Goal: Task Accomplishment & Management: Manage account settings

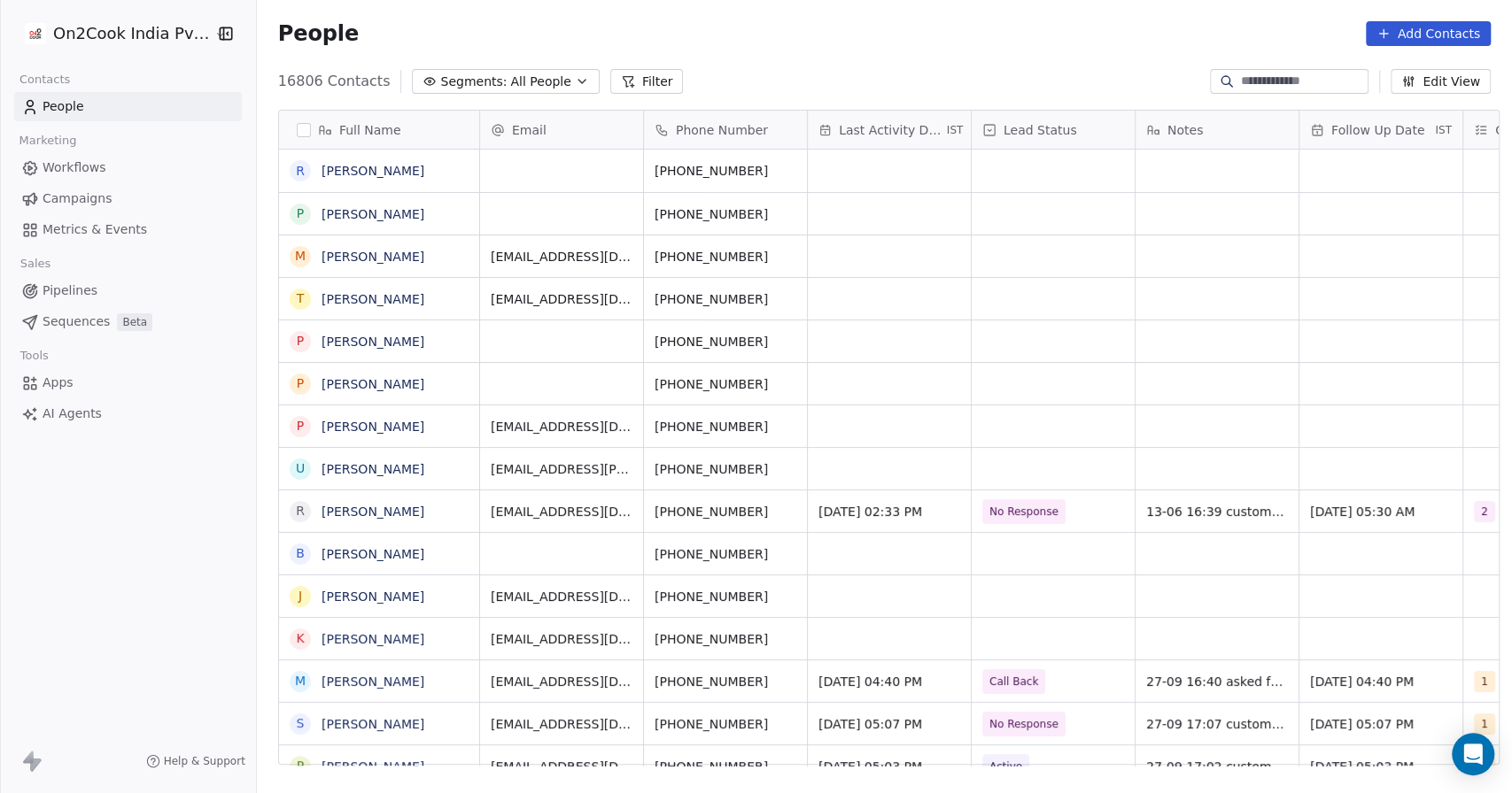
scroll to position [680, 1245]
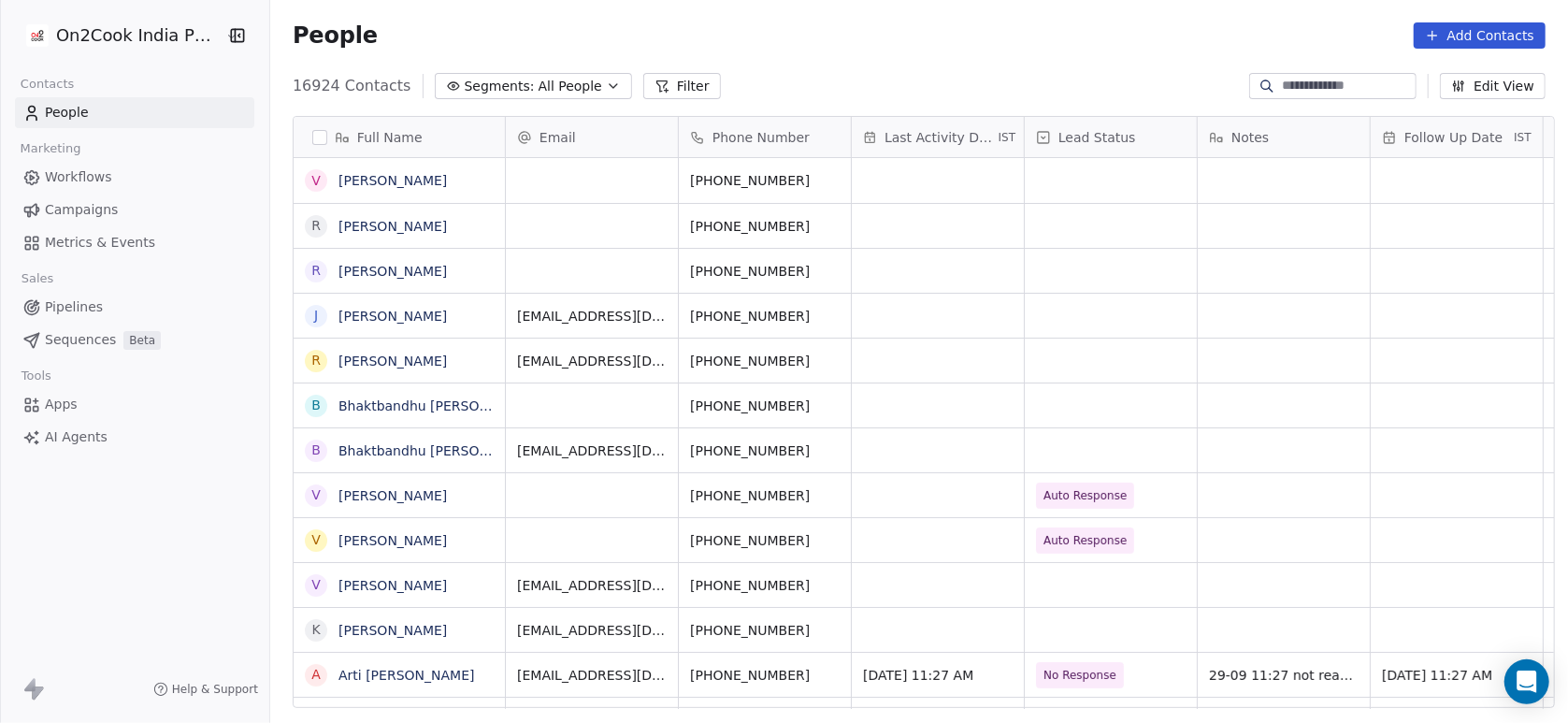
scroll to position [616, 1288]
click at [643, 74] on button "Filter" at bounding box center [682, 86] width 78 height 26
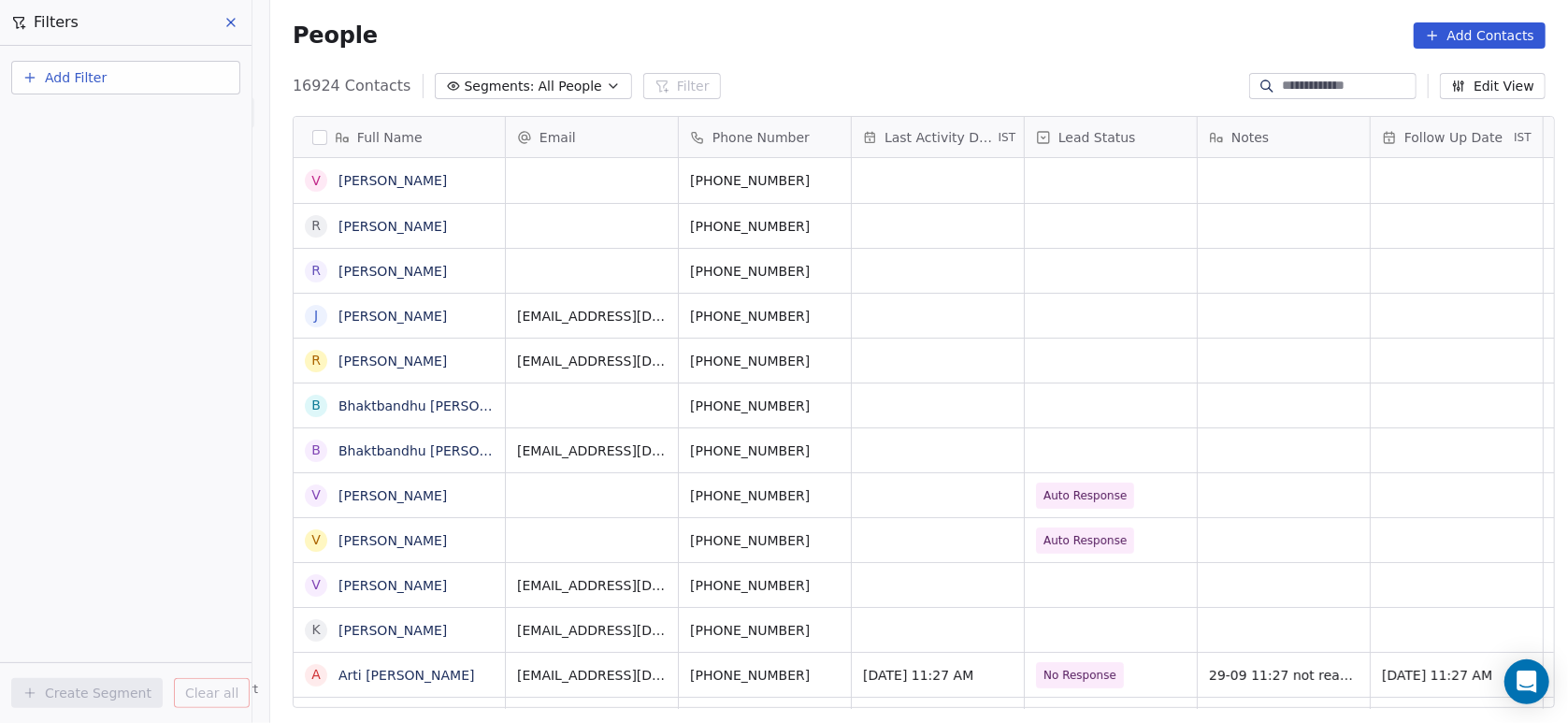
click at [53, 83] on span "Add Filter" at bounding box center [76, 78] width 62 height 20
click at [71, 117] on span "Contact properties" at bounding box center [92, 121] width 122 height 20
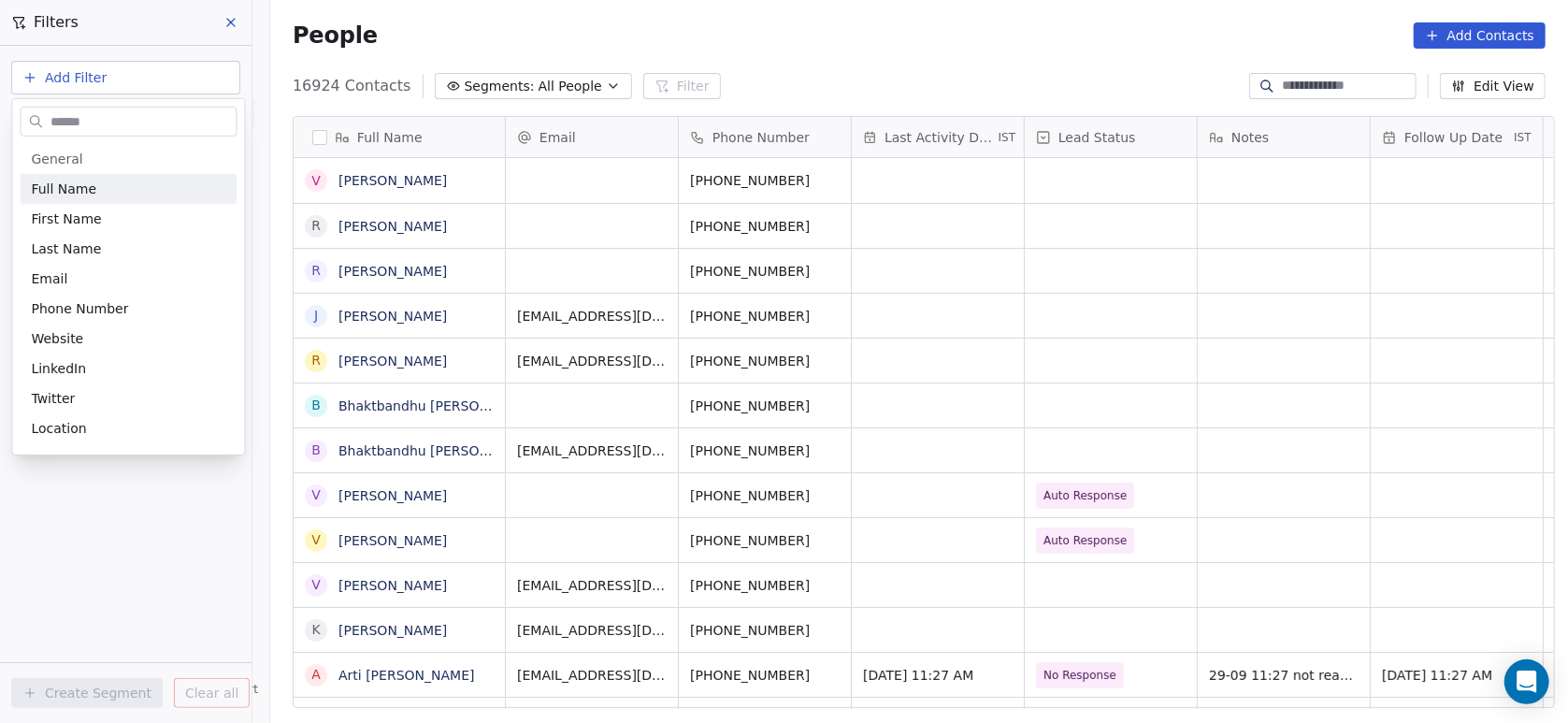
type input "*"
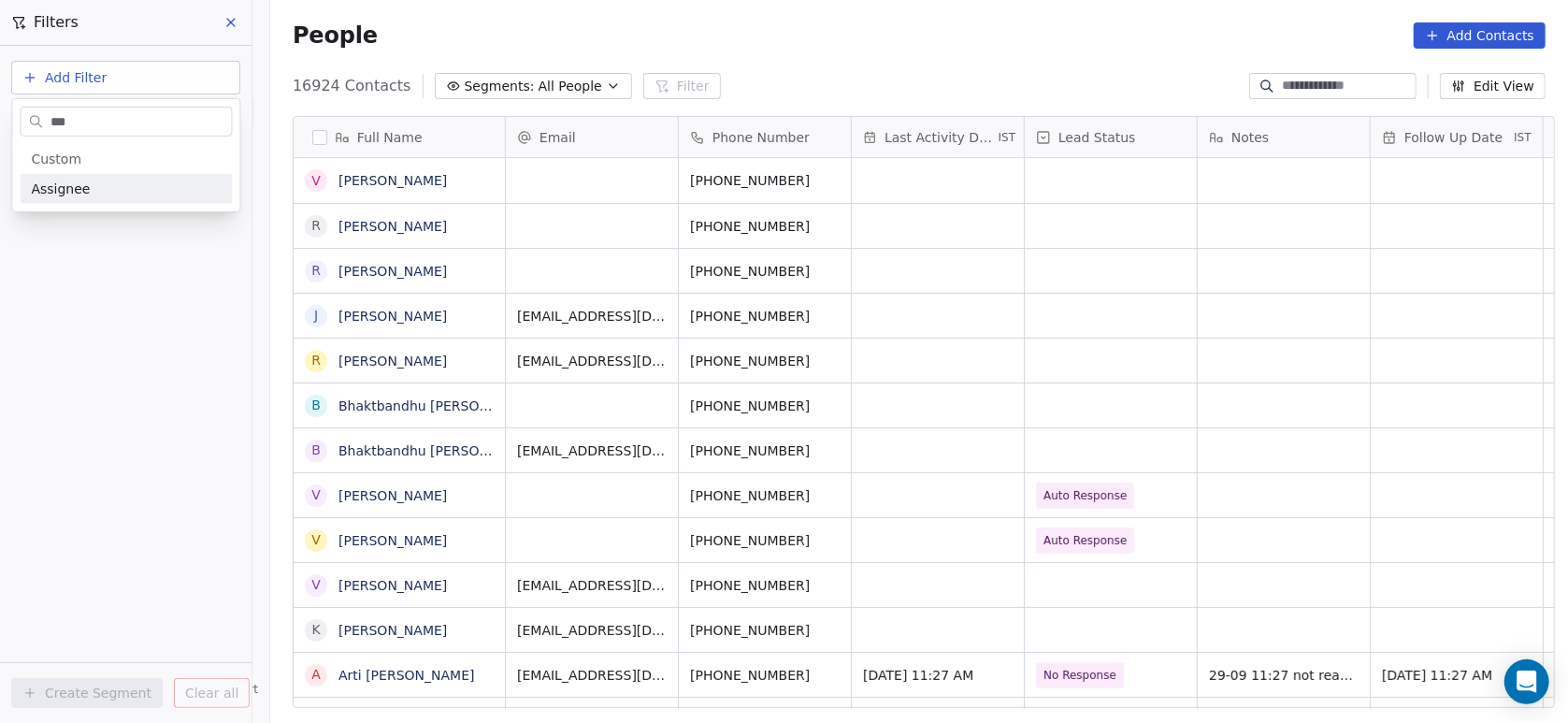
type input "***"
click at [90, 190] on div "Assignee" at bounding box center [126, 188] width 189 height 19
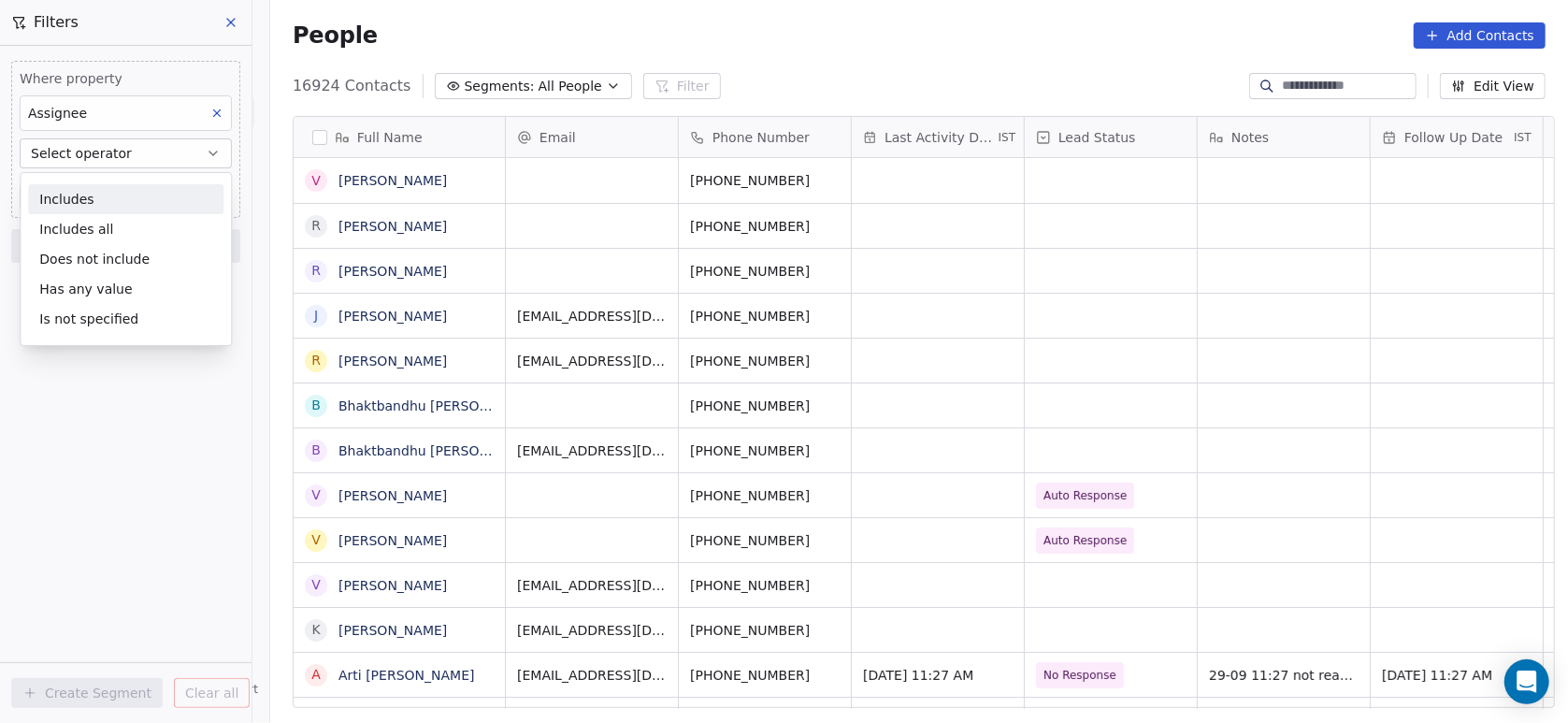
click at [101, 198] on div "Includes" at bounding box center [126, 199] width 195 height 30
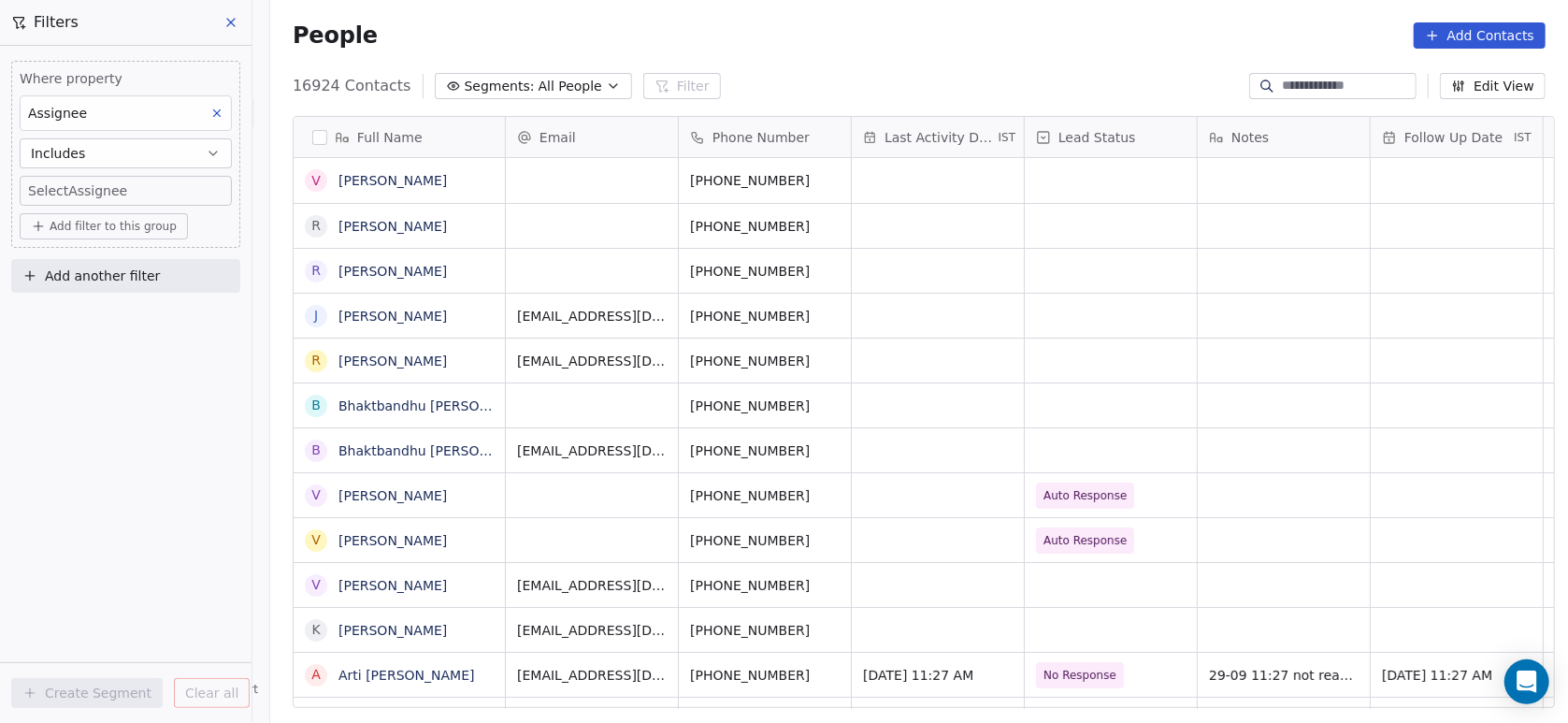
click at [101, 198] on body "On2Cook India Pvt. Ltd. Contacts People Marketing Workflows Campaigns Metrics &…" at bounding box center [784, 361] width 1568 height 723
type input "**"
click at [102, 253] on div "Devashish" at bounding box center [103, 253] width 58 height 17
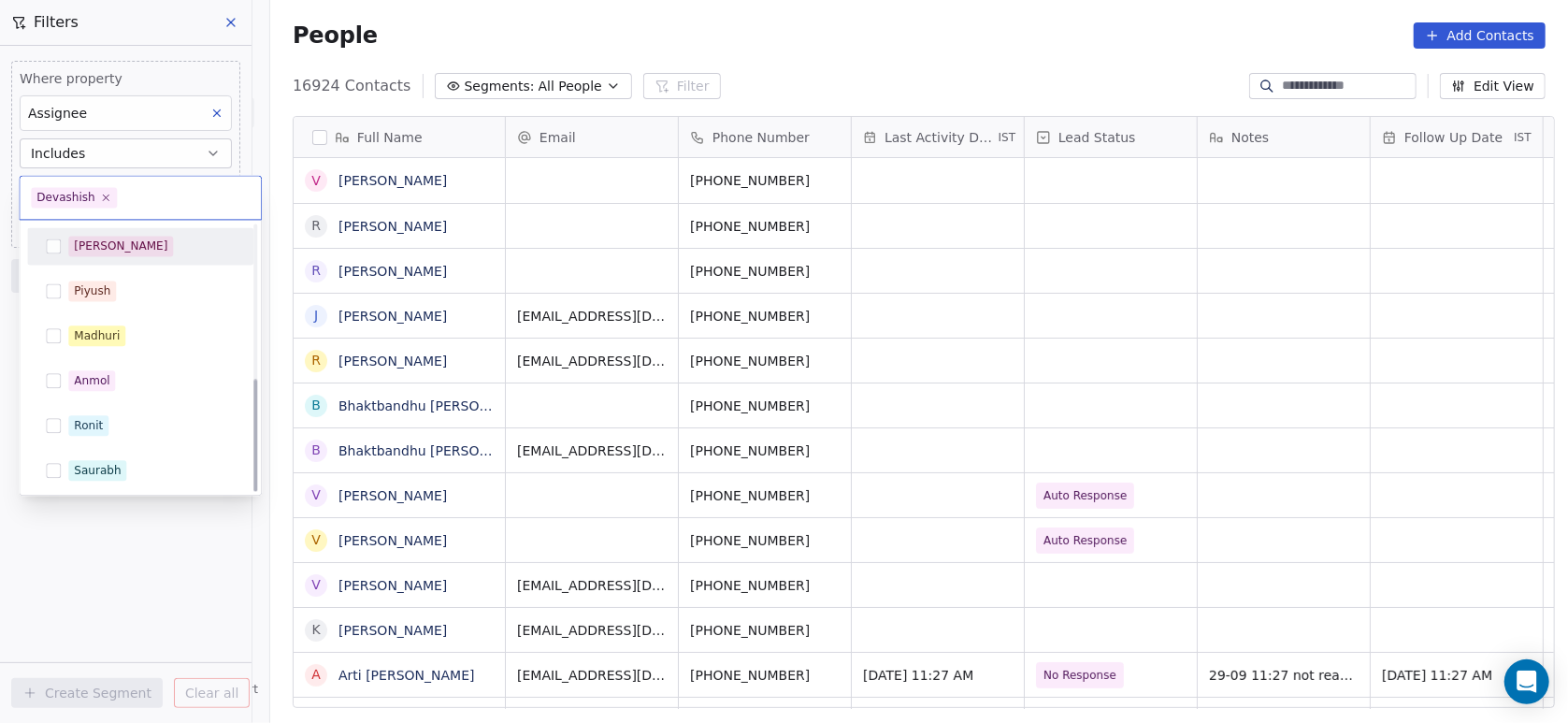
scroll to position [360, 0]
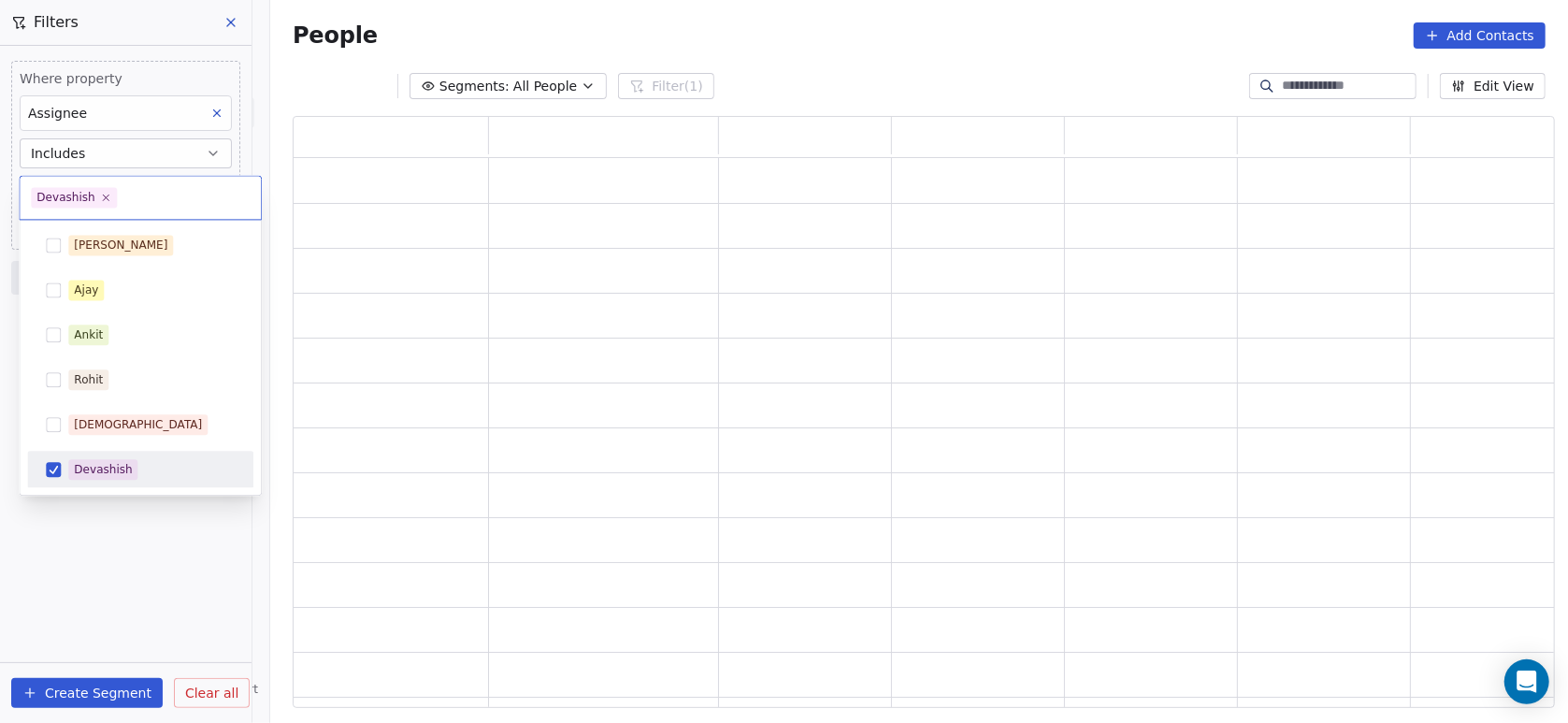
click at [147, 522] on html "On2Cook India Pvt. Ltd. Contacts People Marketing Workflows Campaigns Metrics &…" at bounding box center [784, 361] width 1568 height 723
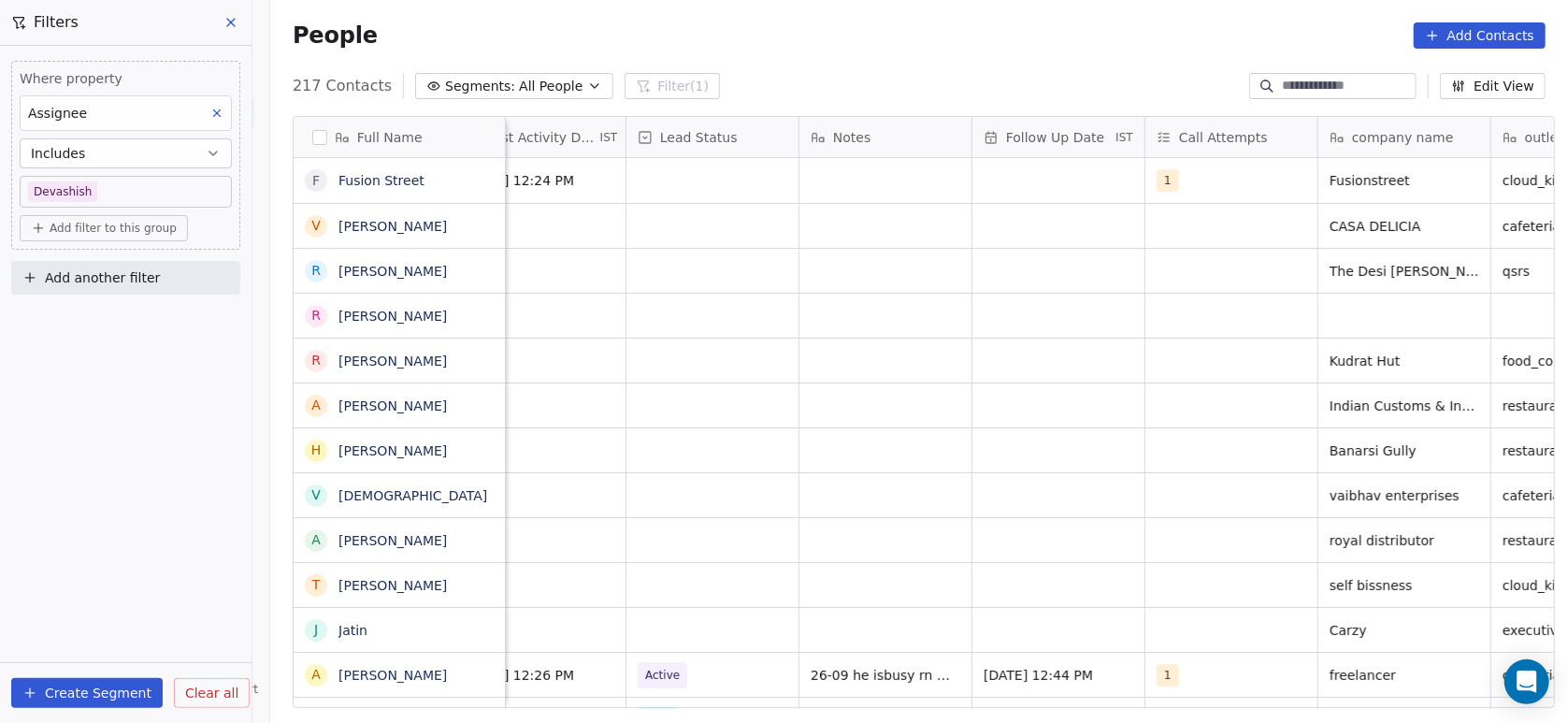
scroll to position [0, 400]
click at [812, 189] on div "grid" at bounding box center [882, 180] width 172 height 45
type textarea "**********"
click at [853, 290] on html "On2Cook India Pvt. Ltd. Contacts People Marketing Workflows Campaigns Metrics &…" at bounding box center [784, 361] width 1568 height 723
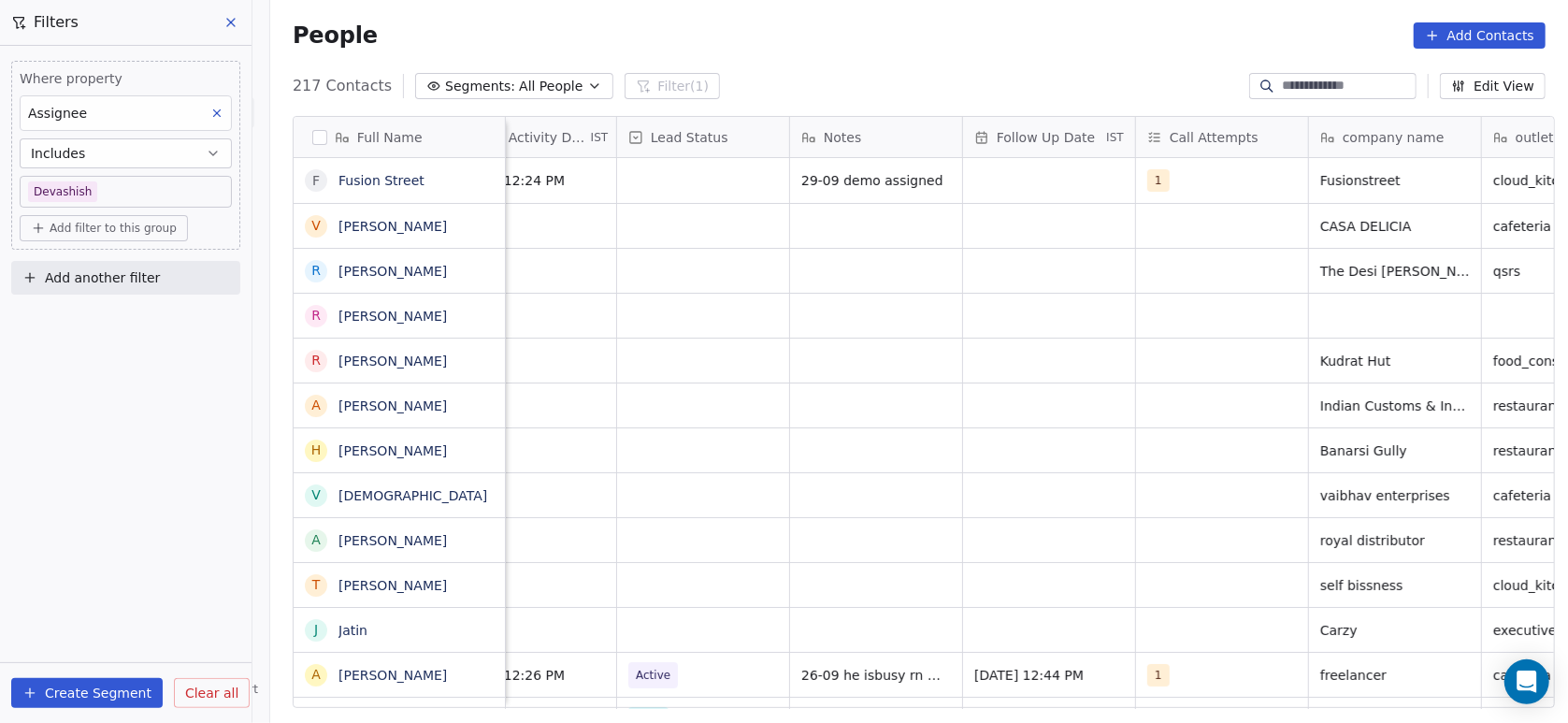
scroll to position [0, 435]
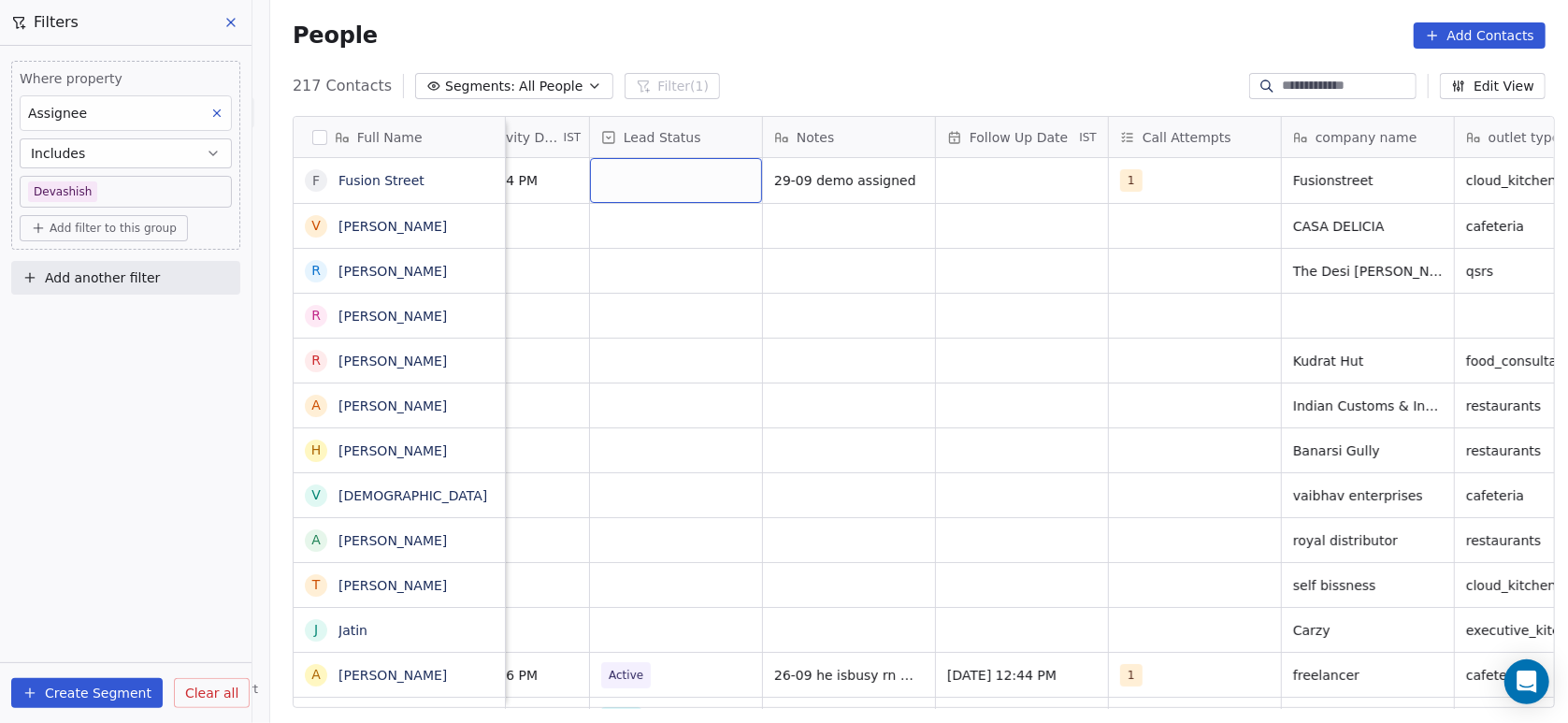
click at [672, 167] on div "grid" at bounding box center [675, 180] width 172 height 45
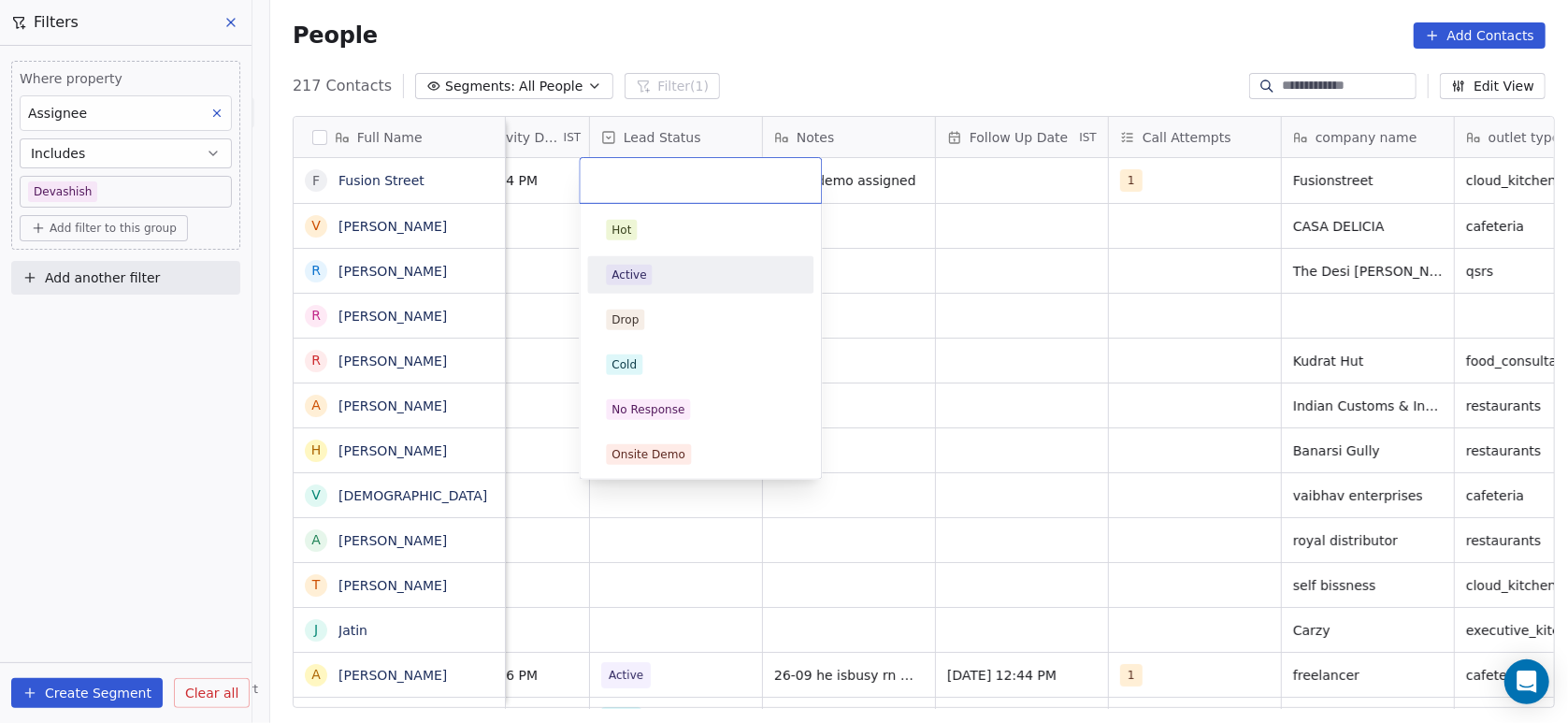
click at [637, 274] on div "Active" at bounding box center [628, 275] width 35 height 17
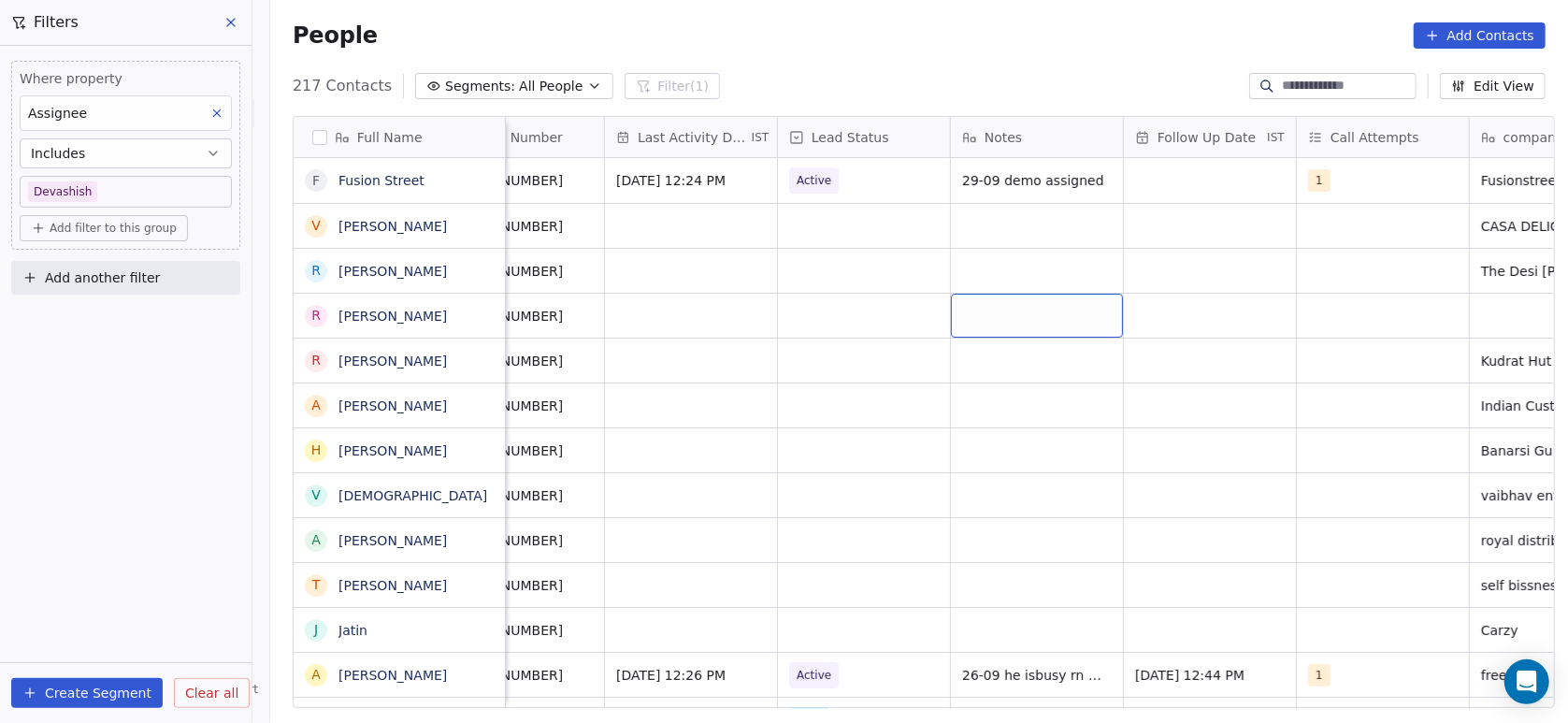
scroll to position [0, 0]
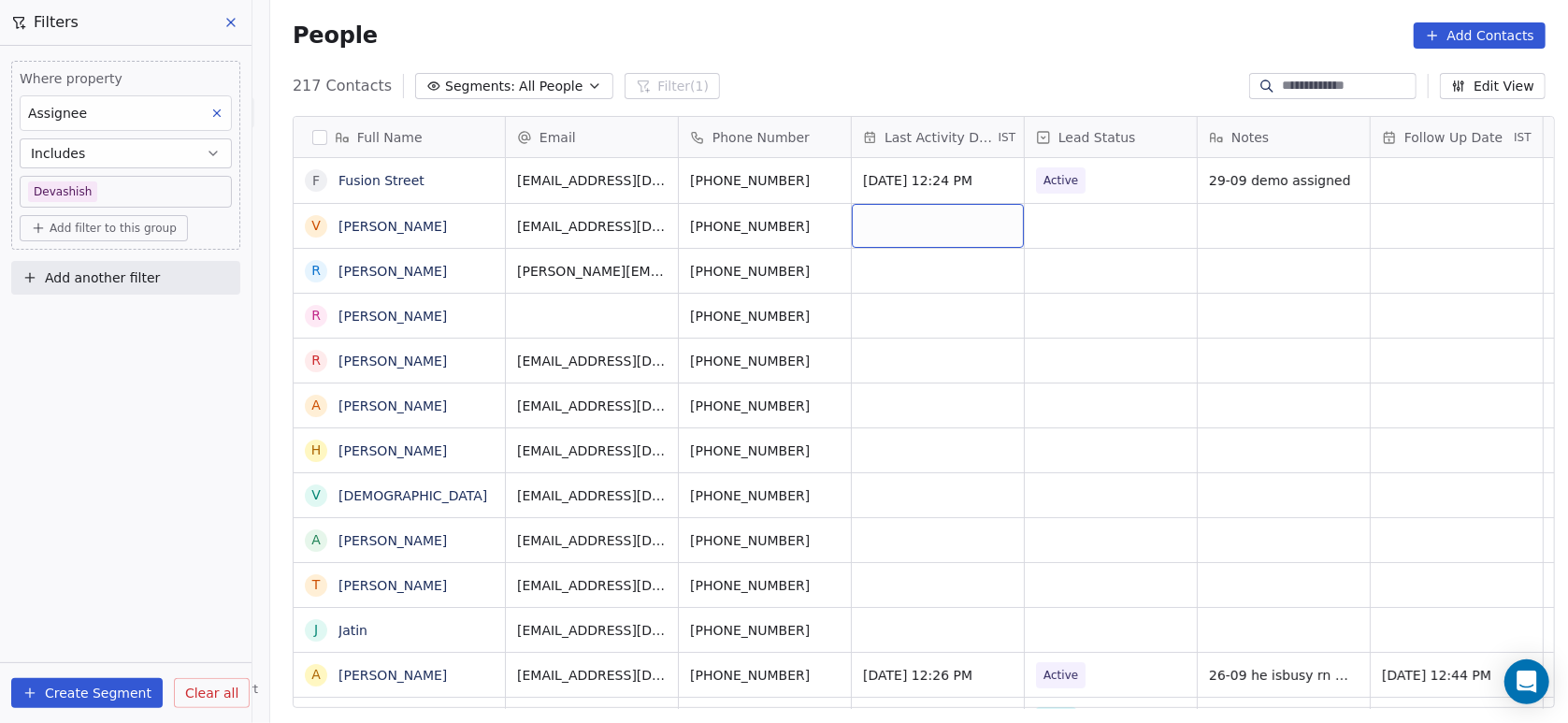
click at [888, 228] on div "grid" at bounding box center [937, 225] width 172 height 44
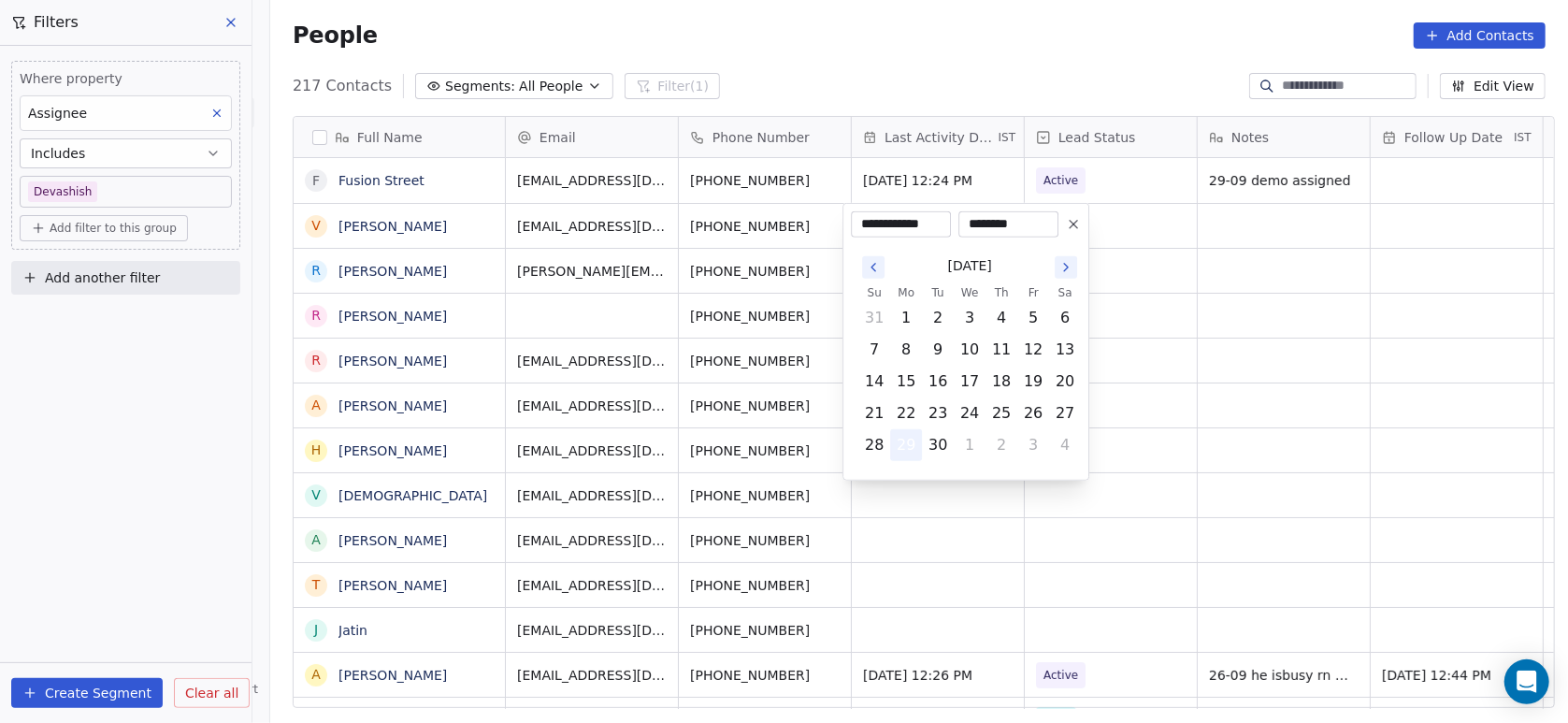
click at [908, 448] on button "29" at bounding box center [906, 445] width 30 height 30
click at [1116, 218] on html "On2Cook India Pvt. Ltd. Contacts People Marketing Workflows Campaigns Metrics &…" at bounding box center [784, 361] width 1568 height 723
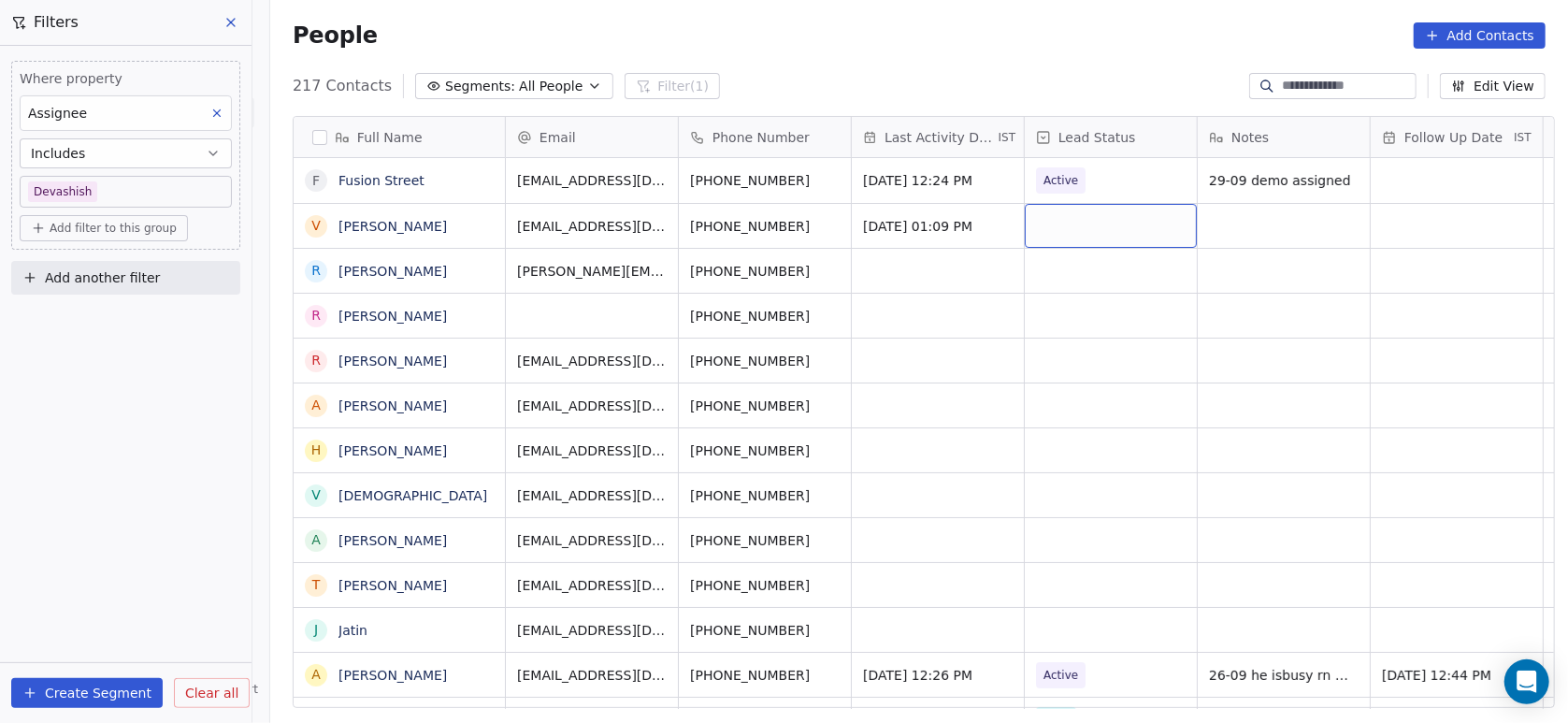
click at [1116, 218] on div "grid" at bounding box center [1110, 225] width 172 height 44
click at [1069, 228] on div "grid" at bounding box center [1110, 225] width 172 height 44
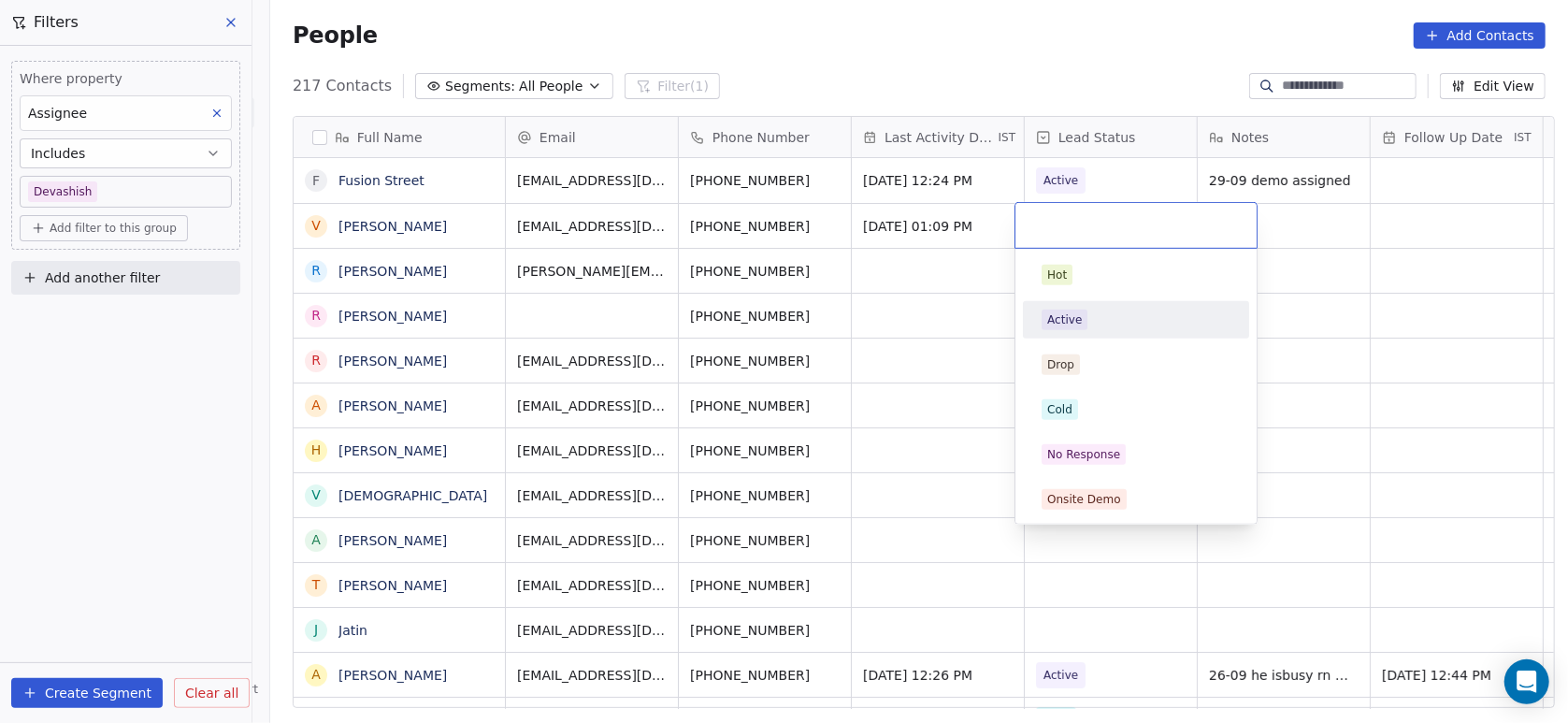
click at [1048, 323] on div "Active" at bounding box center [1063, 320] width 35 height 17
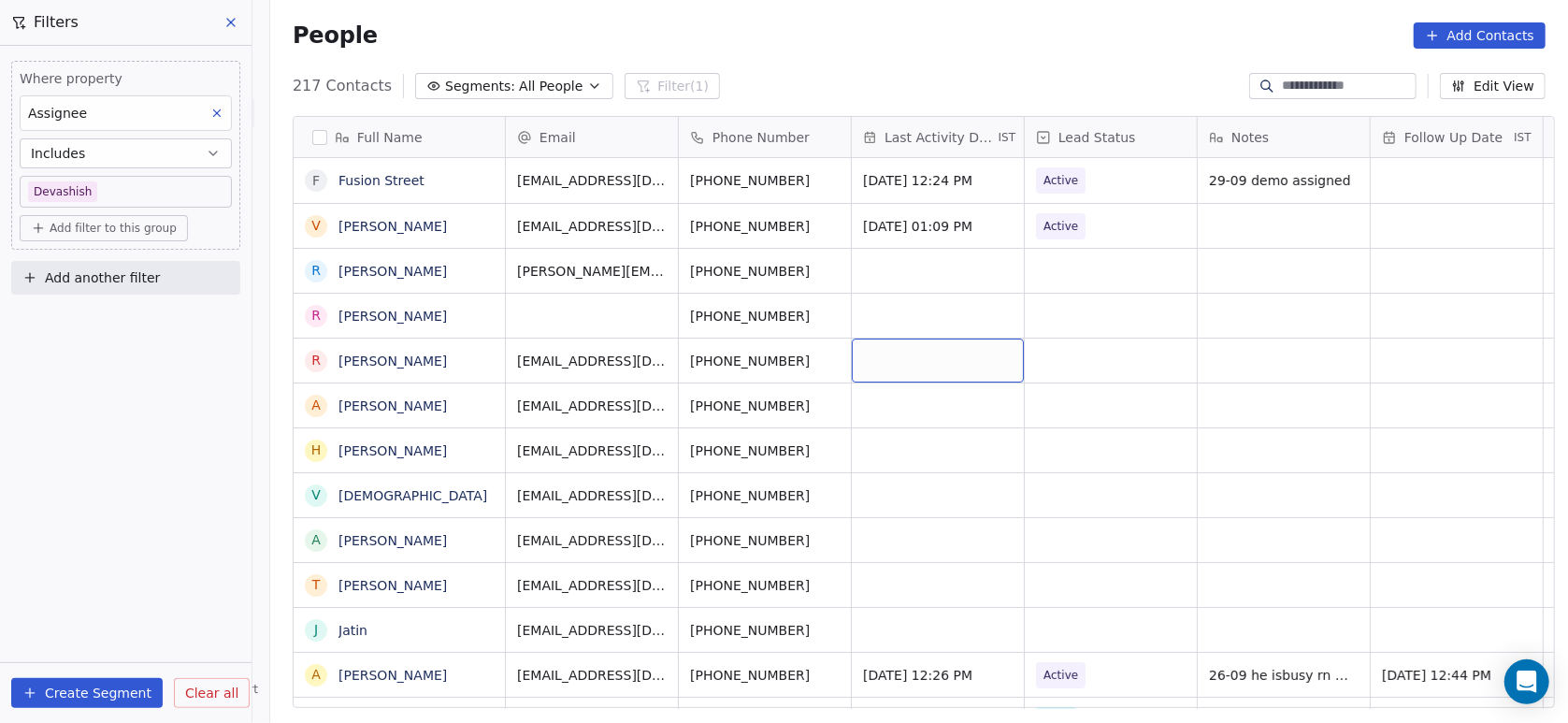
drag, startPoint x: 922, startPoint y: 348, endPoint x: 1226, endPoint y: 231, distance: 325.7
click at [1226, 231] on div "grid" at bounding box center [1283, 225] width 172 height 44
type textarea "*****"
click at [1246, 274] on html "On2Cook India Pvt. Ltd. Contacts People Marketing Workflows Campaigns Metrics &…" at bounding box center [784, 361] width 1568 height 723
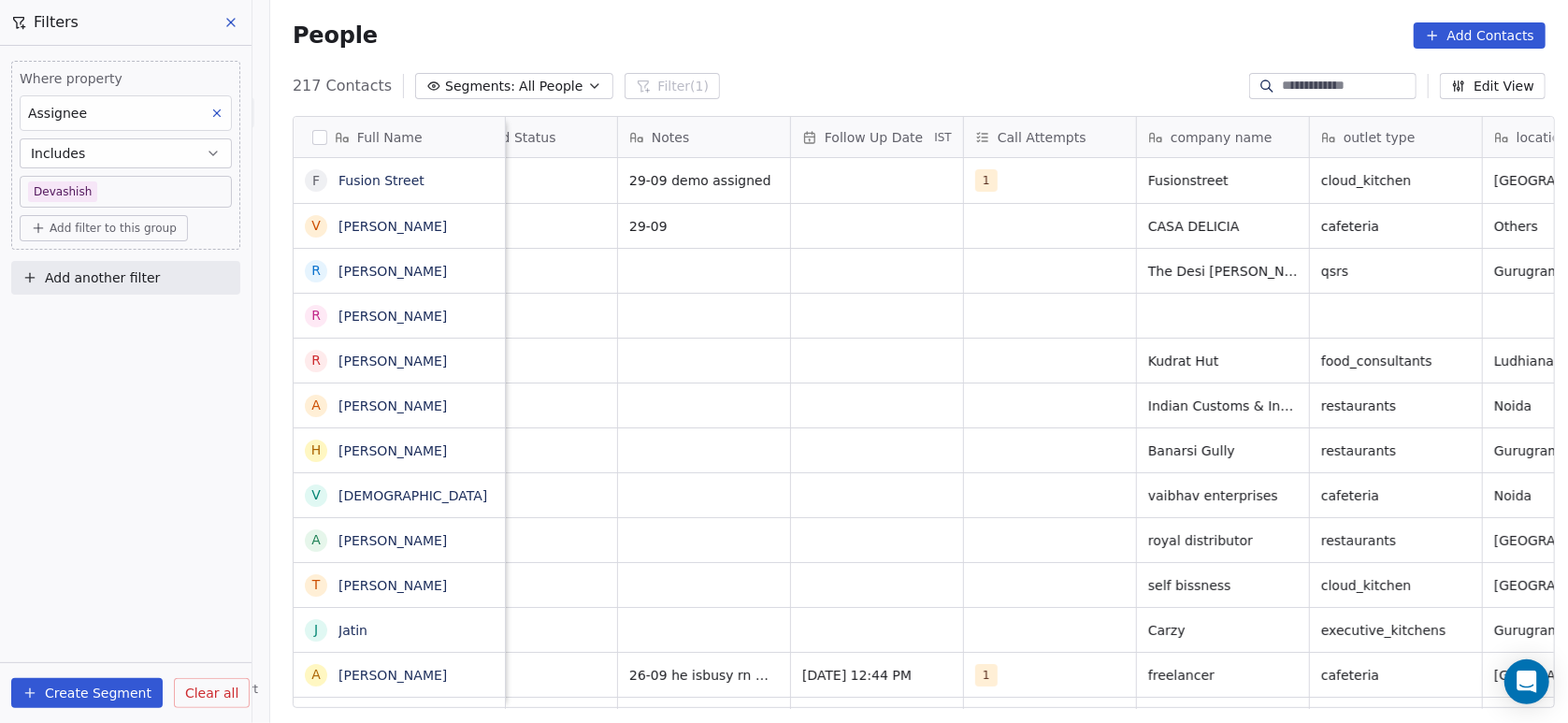
scroll to position [0, 587]
